Goal: Task Accomplishment & Management: Manage account settings

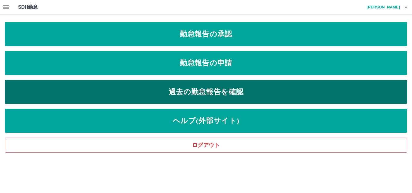
click at [197, 88] on link "過去の勤怠報告を確認" at bounding box center [206, 92] width 402 height 24
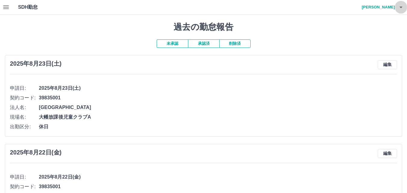
click at [397, 9] on button "button" at bounding box center [401, 7] width 12 height 14
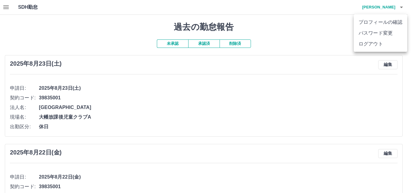
click at [366, 46] on li "ログアウト" at bounding box center [380, 44] width 53 height 11
